Goal: Task Accomplishment & Management: Manage account settings

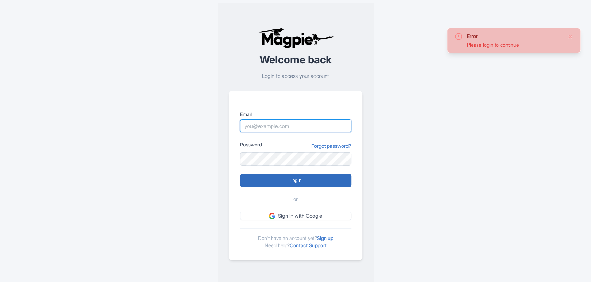
type input "[PERSON_NAME][EMAIL_ADDRESS][DOMAIN_NAME]"
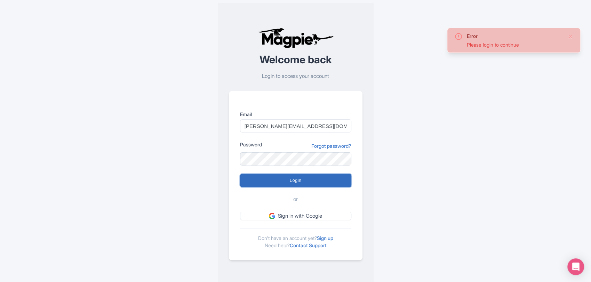
click at [260, 178] on input "Login" at bounding box center [295, 180] width 111 height 13
type input "Logging in..."
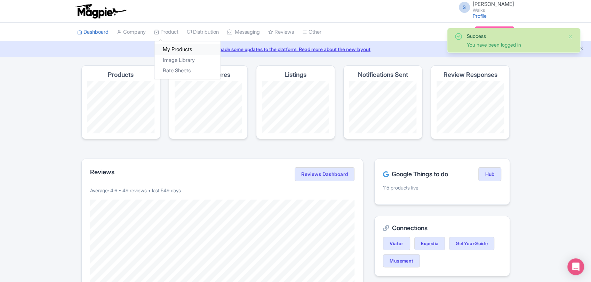
click at [179, 48] on link "My Products" at bounding box center [187, 49] width 66 height 11
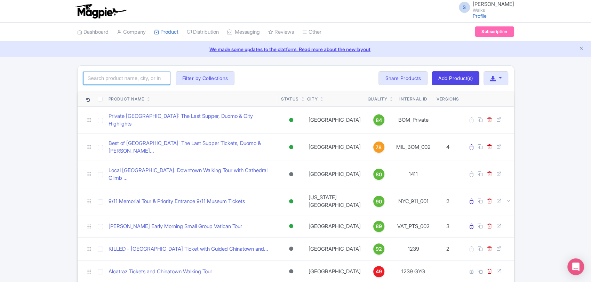
click at [160, 78] on input "search" at bounding box center [126, 78] width 87 height 13
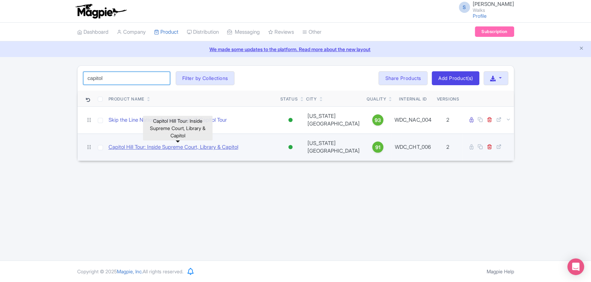
type input "capitol"
click at [142, 148] on link "Capitol Hill Tour: Inside Supreme Court, Library & Capitol" at bounding box center [173, 147] width 130 height 8
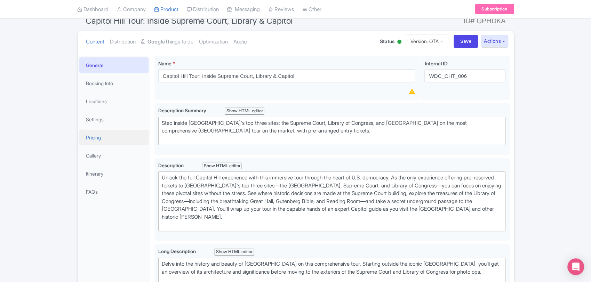
scroll to position [63, 0]
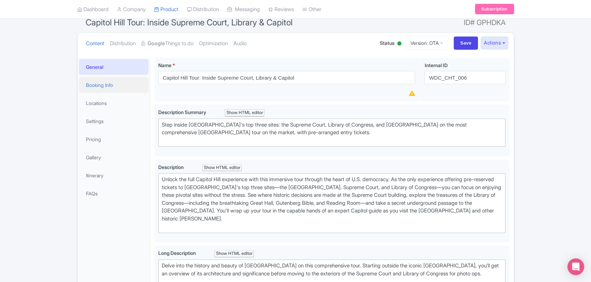
click at [109, 80] on link "Booking Info" at bounding box center [114, 85] width 70 height 16
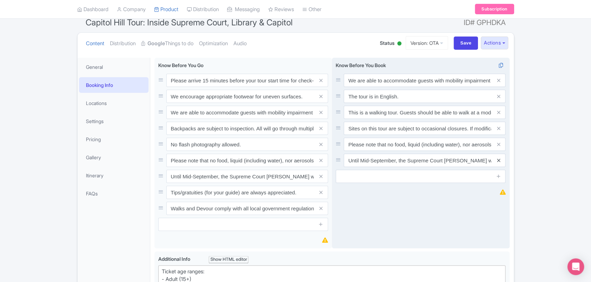
click at [497, 161] on icon at bounding box center [498, 160] width 3 height 5
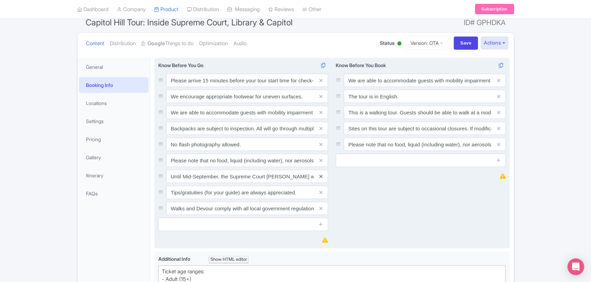
click at [322, 177] on icon at bounding box center [320, 176] width 3 height 5
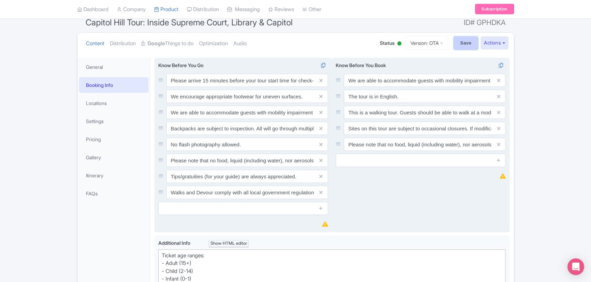
click at [466, 42] on input "Save" at bounding box center [465, 43] width 24 height 13
type input "Saving..."
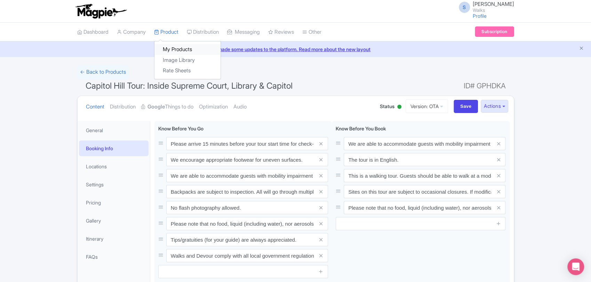
click at [173, 47] on link "My Products" at bounding box center [187, 49] width 66 height 11
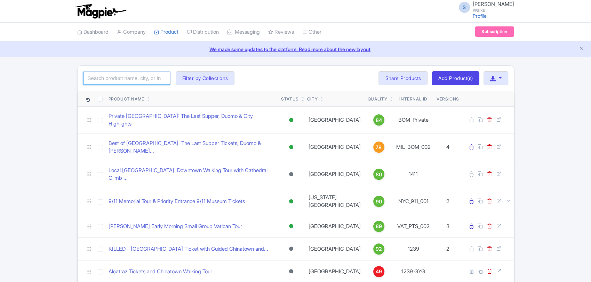
drag, startPoint x: 0, startPoint y: 0, endPoint x: 125, endPoint y: 83, distance: 149.8
click at [125, 83] on input "search" at bounding box center [126, 78] width 87 height 13
type input "buckingham"
click button "Search" at bounding box center [0, 0] width 0 height 0
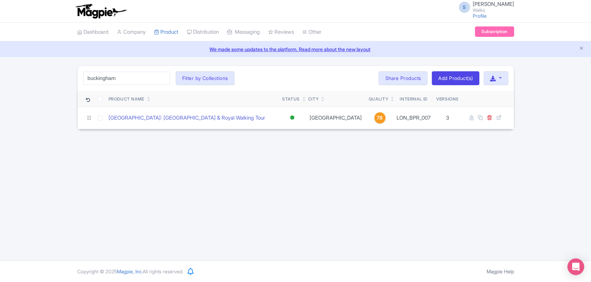
click at [285, 81] on div "buckingham Search Filter by Collections [GEOGRAPHIC_DATA] [GEOGRAPHIC_DATA] [GE…" at bounding box center [296, 78] width 436 height 25
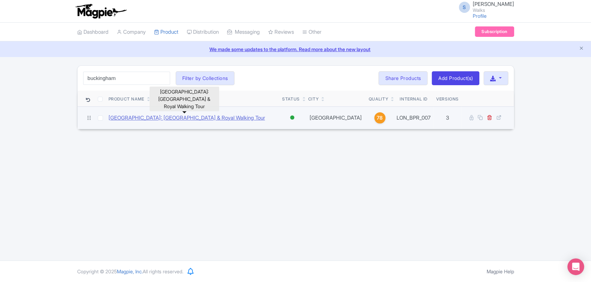
click at [221, 119] on link "[GEOGRAPHIC_DATA]: [GEOGRAPHIC_DATA] & Royal Walking Tour" at bounding box center [186, 118] width 156 height 8
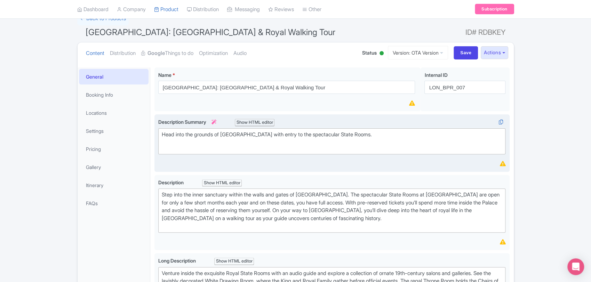
scroll to position [54, 0]
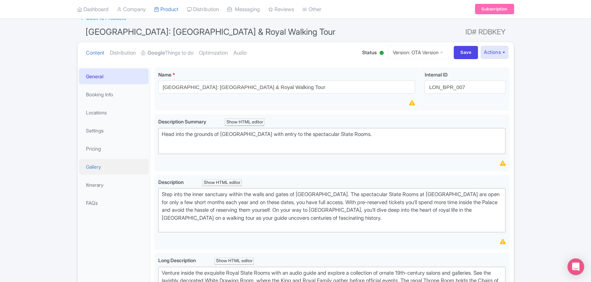
click at [108, 162] on link "Gallery" at bounding box center [114, 167] width 70 height 16
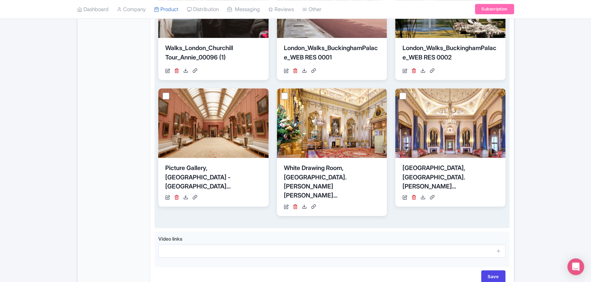
scroll to position [336, 0]
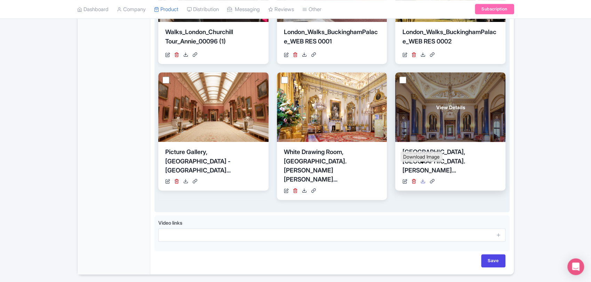
click at [421, 179] on icon at bounding box center [422, 181] width 5 height 5
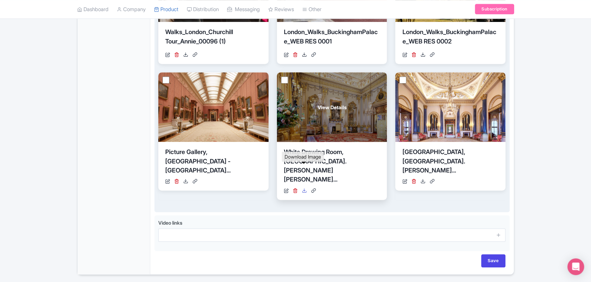
click at [303, 188] on icon at bounding box center [304, 190] width 5 height 5
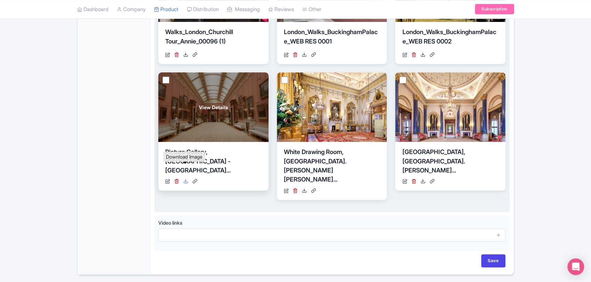
click at [186, 179] on icon at bounding box center [185, 181] width 5 height 5
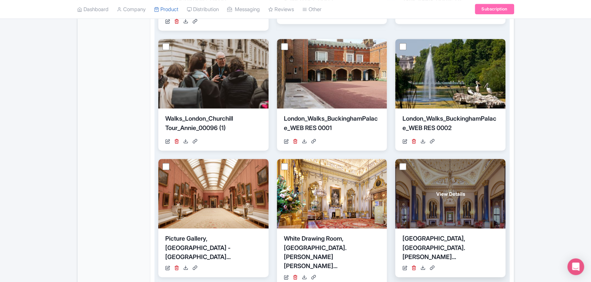
scroll to position [248, 0]
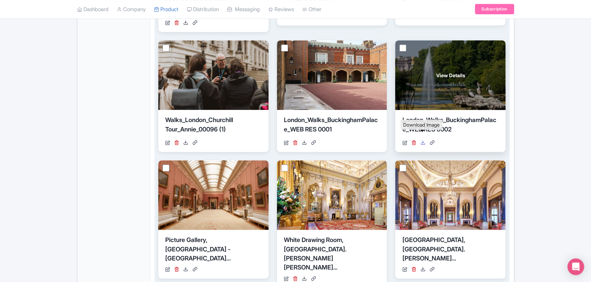
click at [425, 140] on icon at bounding box center [422, 142] width 5 height 5
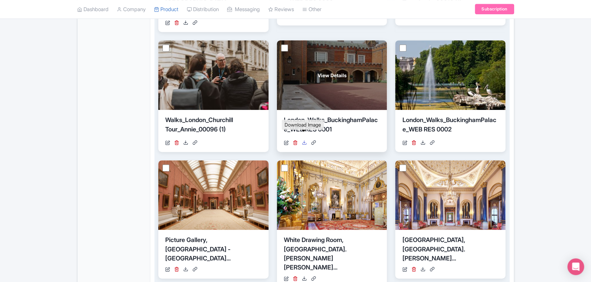
click at [303, 140] on icon at bounding box center [304, 142] width 5 height 5
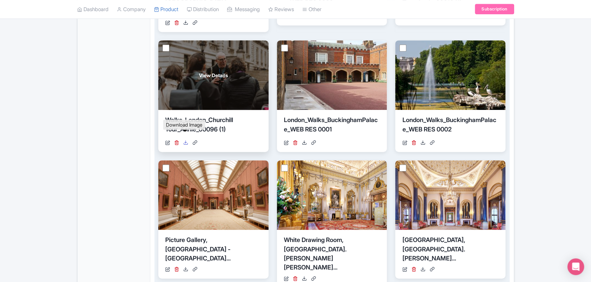
click at [185, 139] on link at bounding box center [185, 142] width 5 height 7
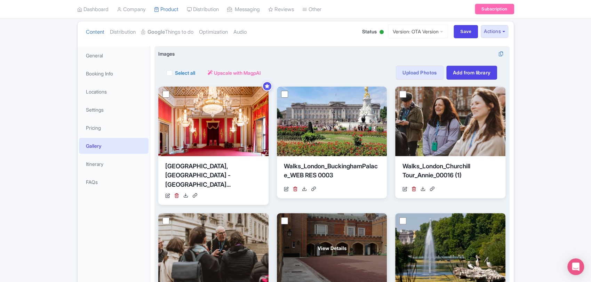
scroll to position [74, 0]
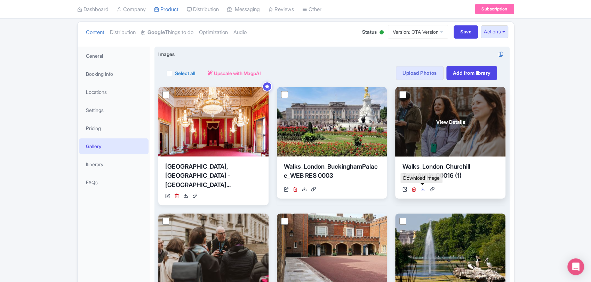
click at [424, 189] on icon at bounding box center [422, 189] width 5 height 5
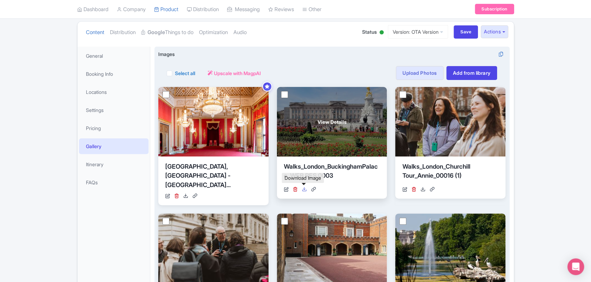
click at [304, 190] on icon at bounding box center [304, 189] width 5 height 5
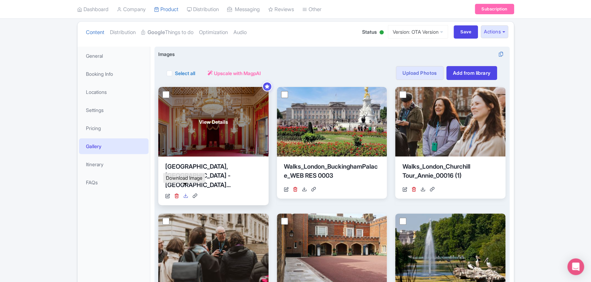
click at [186, 193] on icon at bounding box center [185, 195] width 5 height 5
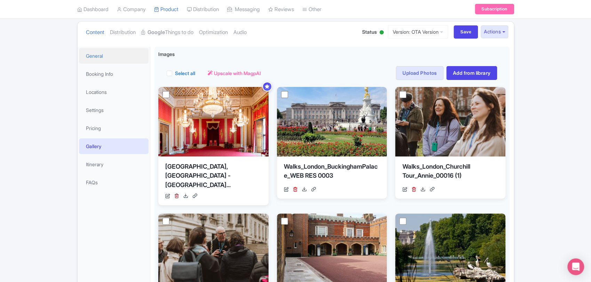
click at [112, 58] on link "General" at bounding box center [114, 56] width 70 height 16
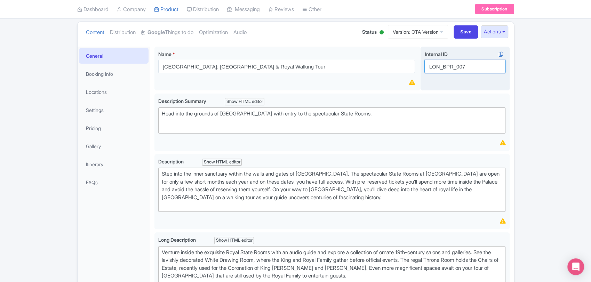
click at [453, 65] on input "LON_BPR_007" at bounding box center [464, 66] width 81 height 13
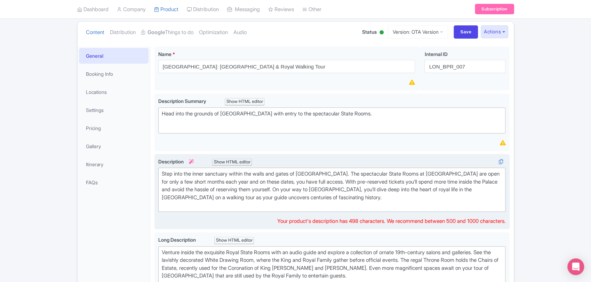
click at [244, 179] on div "Step into the inner sanctuary within the walls and gates of [GEOGRAPHIC_DATA]. …" at bounding box center [332, 189] width 340 height 39
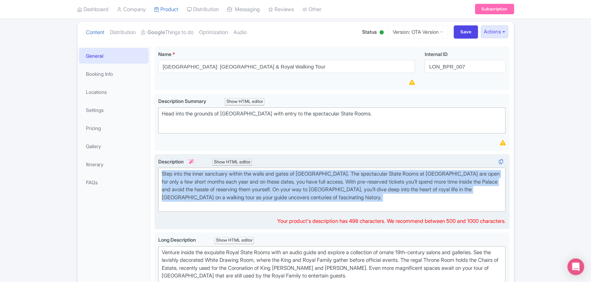
click at [244, 179] on div "Step into the inner sanctuary within the walls and gates of [GEOGRAPHIC_DATA]. …" at bounding box center [332, 189] width 340 height 39
type trix-editor "<div>Step into the inner sanctuary within the walls and gates of [GEOGRAPHIC_DA…"
copy div "Step into the inner sanctuary within the walls and gates of [GEOGRAPHIC_DATA]. …"
